Goal: Task Accomplishment & Management: Manage account settings

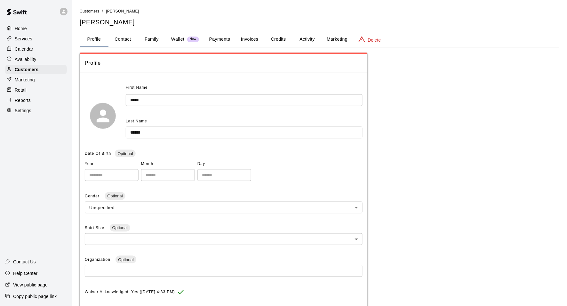
click at [49, 47] on div "Calendar" at bounding box center [36, 49] width 62 height 10
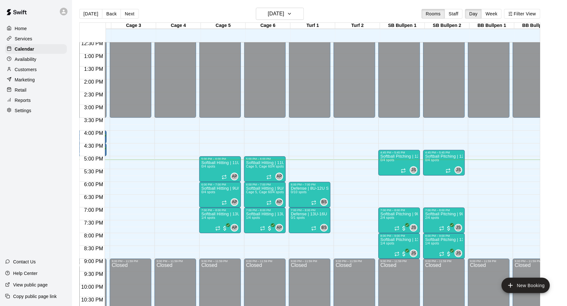
scroll to position [322, 86]
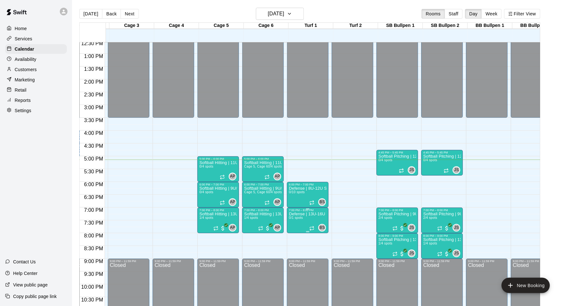
click at [300, 219] on icon "edit" at bounding box center [296, 219] width 8 height 8
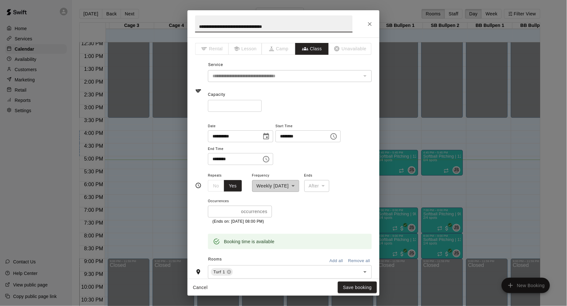
click at [260, 105] on input "*" at bounding box center [235, 106] width 54 height 12
click at [261, 103] on input "*" at bounding box center [235, 106] width 54 height 12
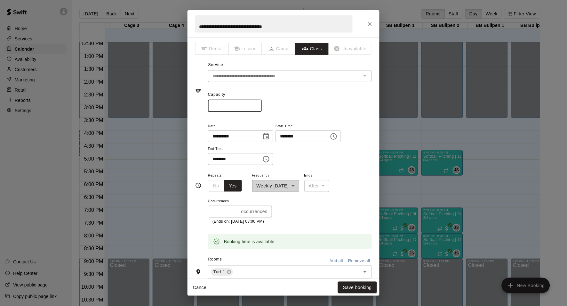
click at [261, 103] on input "*" at bounding box center [235, 106] width 54 height 12
type input "**"
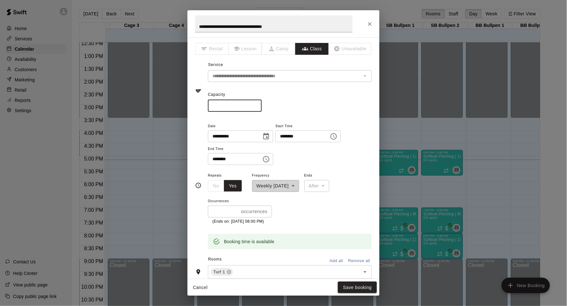
click at [261, 103] on input "**" at bounding box center [235, 106] width 54 height 12
click at [353, 286] on button "Save booking" at bounding box center [357, 287] width 39 height 12
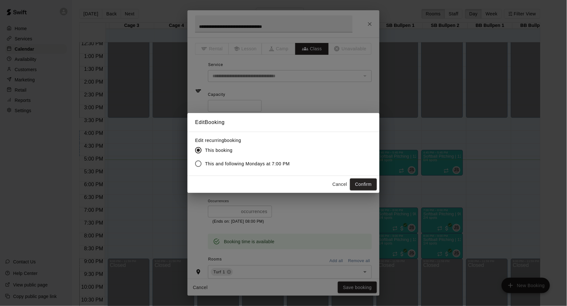
click at [282, 165] on span "This and following Mondays at 7:00 PM" at bounding box center [247, 163] width 85 height 7
click at [366, 188] on button "Confirm" at bounding box center [363, 184] width 27 height 12
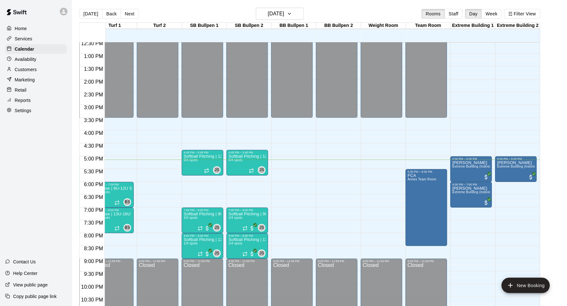
scroll to position [0, 282]
click at [482, 192] on span "Extreme Building (Individual)" at bounding box center [475, 192] width 44 height 4
click at [463, 197] on icon "edit" at bounding box center [459, 197] width 8 height 8
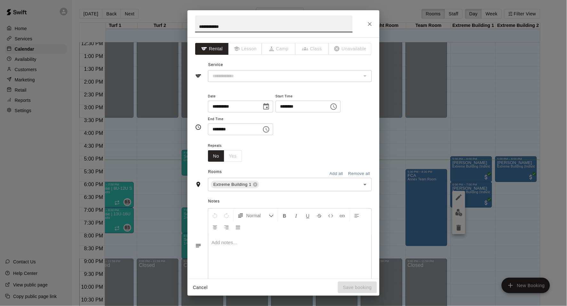
type input "**********"
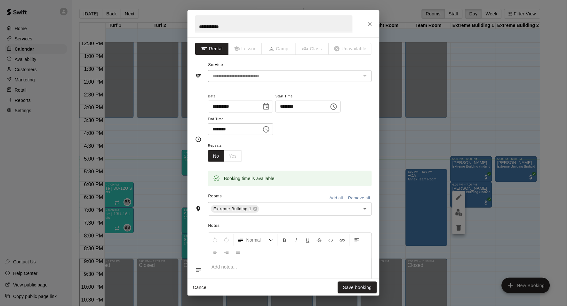
scroll to position [0, 0]
click at [374, 22] on button "Close" at bounding box center [370, 24] width 12 height 12
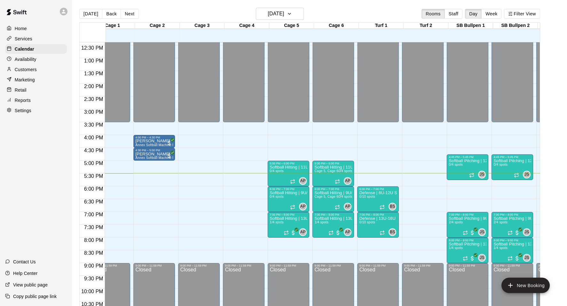
scroll to position [0, 4]
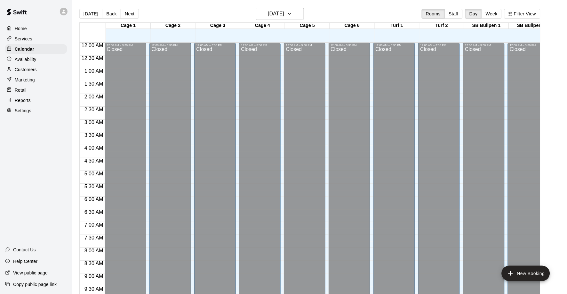
scroll to position [337, 0]
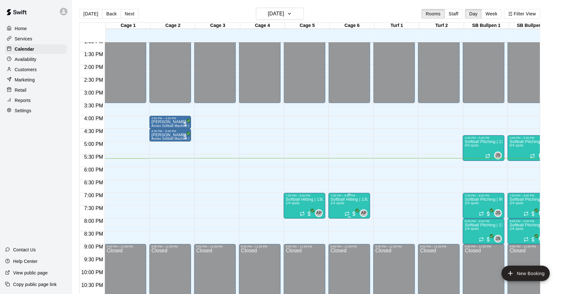
click at [339, 197] on div "7:00 PM – 8:00 PM" at bounding box center [350, 195] width 38 height 3
click at [339, 215] on img "edit" at bounding box center [338, 214] width 7 height 7
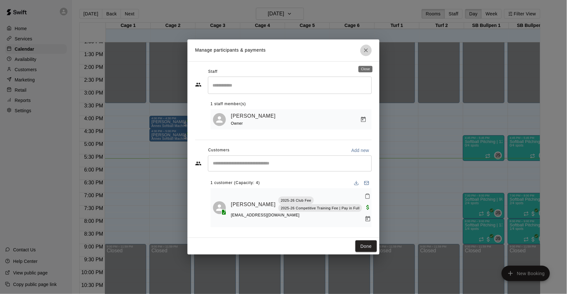
click at [367, 52] on icon "Close" at bounding box center [366, 50] width 4 height 4
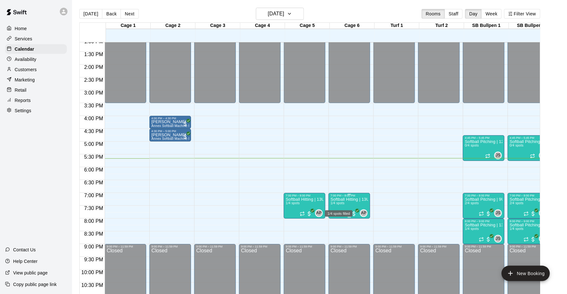
click at [346, 199] on p "Softball Hitting | 13U/14U Supplemental Training" at bounding box center [350, 199] width 38 height 0
click at [342, 203] on icon "edit" at bounding box center [338, 206] width 8 height 8
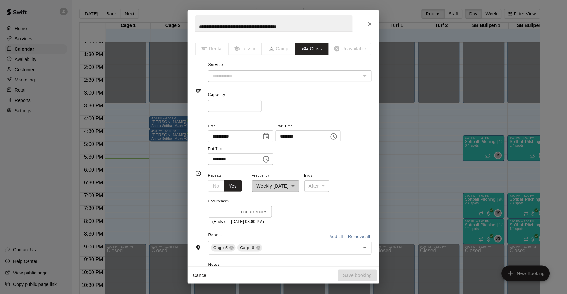
type input "**********"
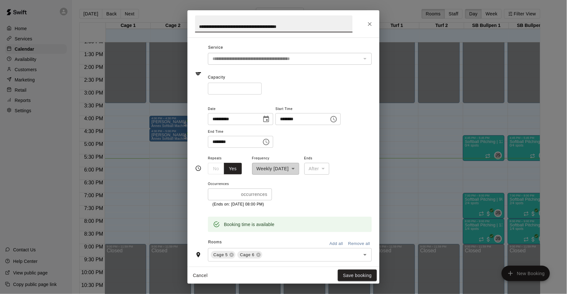
scroll to position [16, 0]
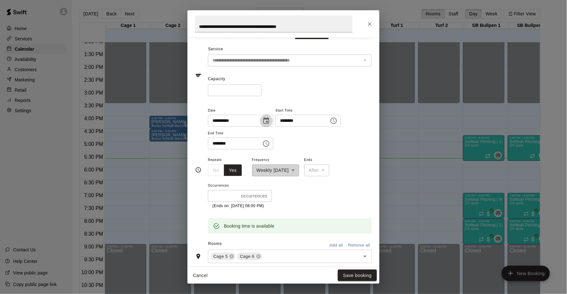
click at [270, 120] on icon "Choose date, selected date is Sep 15, 2025" at bounding box center [267, 121] width 8 height 8
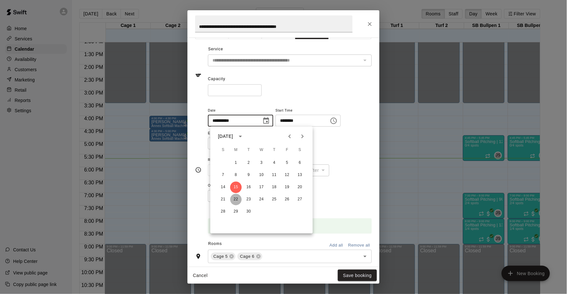
click at [238, 197] on button "22" at bounding box center [237, 200] width 12 height 12
type input "**********"
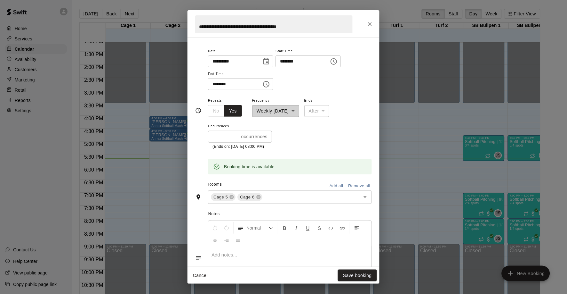
scroll to position [84, 0]
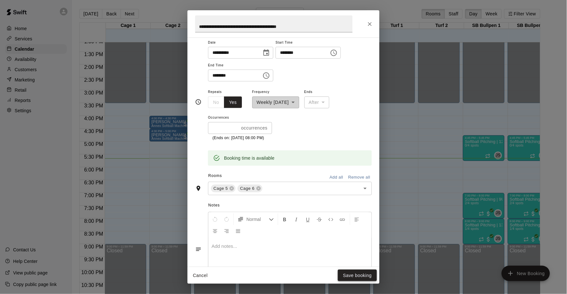
click at [355, 278] on button "Save booking" at bounding box center [357, 275] width 39 height 12
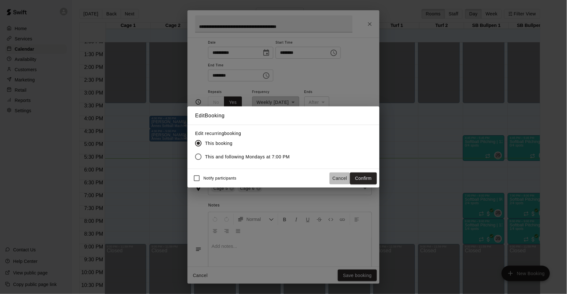
click at [340, 178] on button "Cancel" at bounding box center [340, 178] width 20 height 12
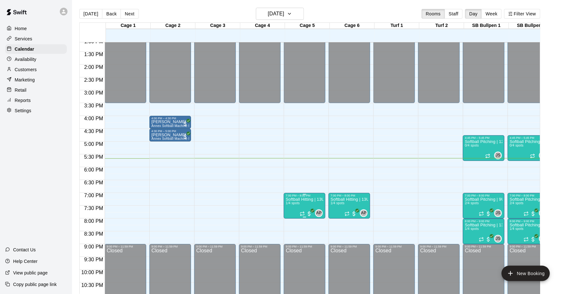
click at [299, 203] on span "1/4 spots" at bounding box center [293, 203] width 14 height 4
click at [293, 209] on icon "edit" at bounding box center [293, 208] width 6 height 6
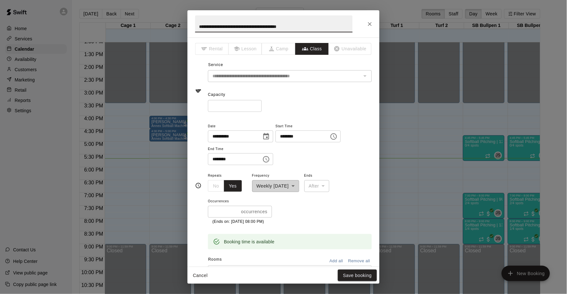
click at [270, 136] on icon "Choose date, selected date is Sep 15, 2025" at bounding box center [267, 137] width 8 height 8
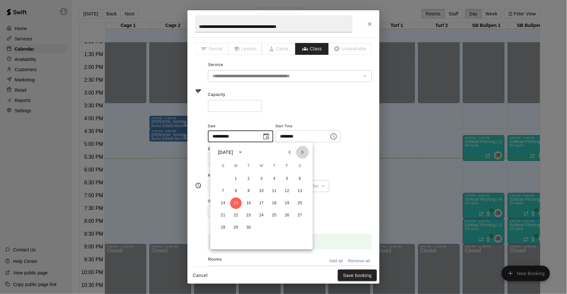
click at [308, 152] on button "Next month" at bounding box center [302, 152] width 13 height 13
click at [238, 225] on button "27" at bounding box center [237, 228] width 12 height 12
type input "**********"
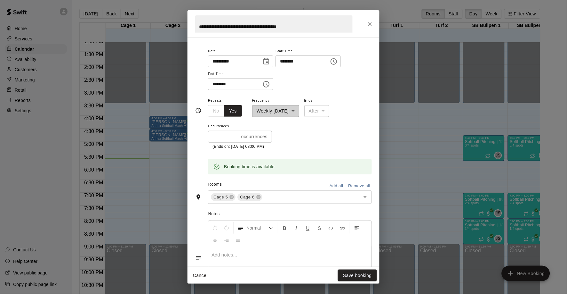
scroll to position [78, 0]
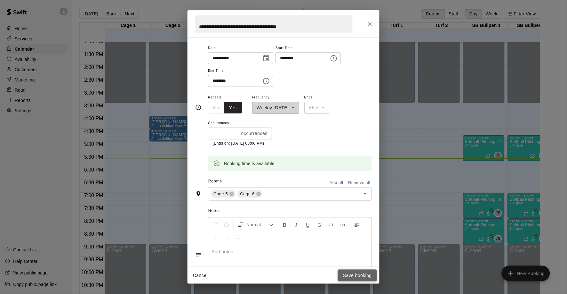
click at [358, 277] on button "Save booking" at bounding box center [357, 275] width 39 height 12
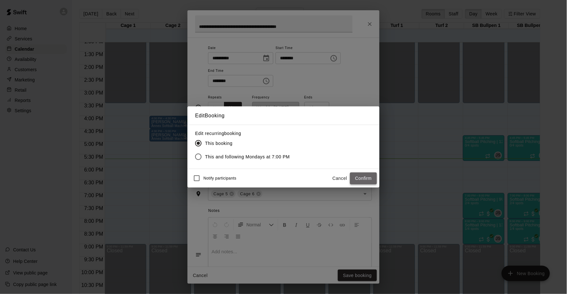
click at [370, 180] on button "Confirm" at bounding box center [363, 178] width 27 height 12
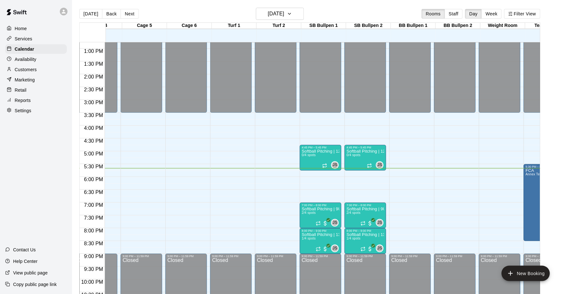
scroll to position [0, 160]
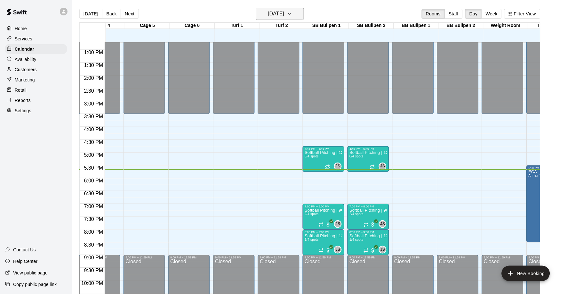
click at [273, 13] on h6 "[DATE]" at bounding box center [276, 13] width 16 height 9
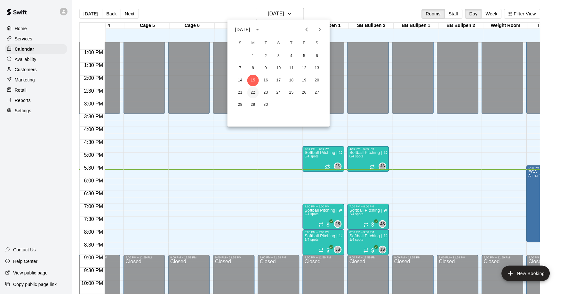
click at [253, 94] on button "22" at bounding box center [253, 93] width 12 height 12
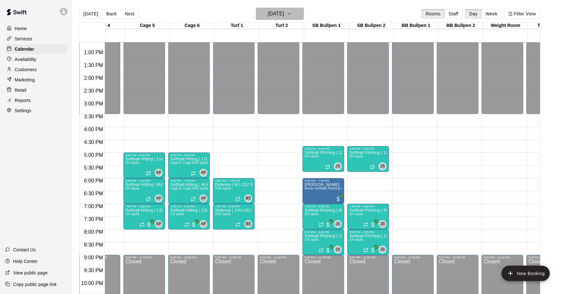
click at [283, 15] on h6 "Monday Sep 22" at bounding box center [276, 13] width 16 height 9
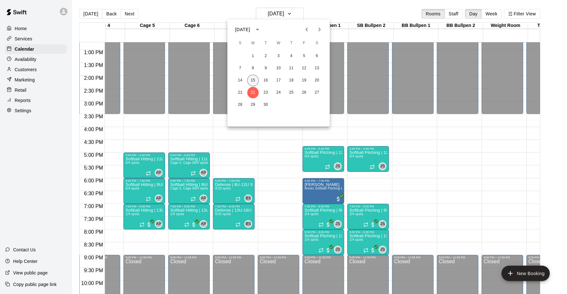
click at [253, 80] on button "15" at bounding box center [253, 81] width 12 height 12
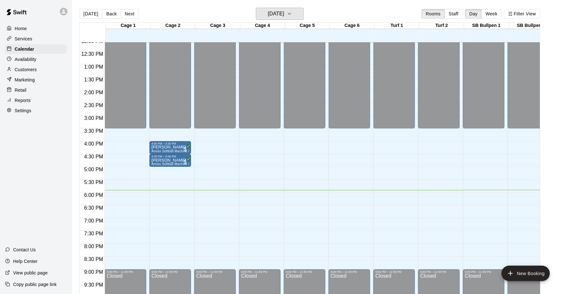
scroll to position [311, 0]
